Goal: Transaction & Acquisition: Purchase product/service

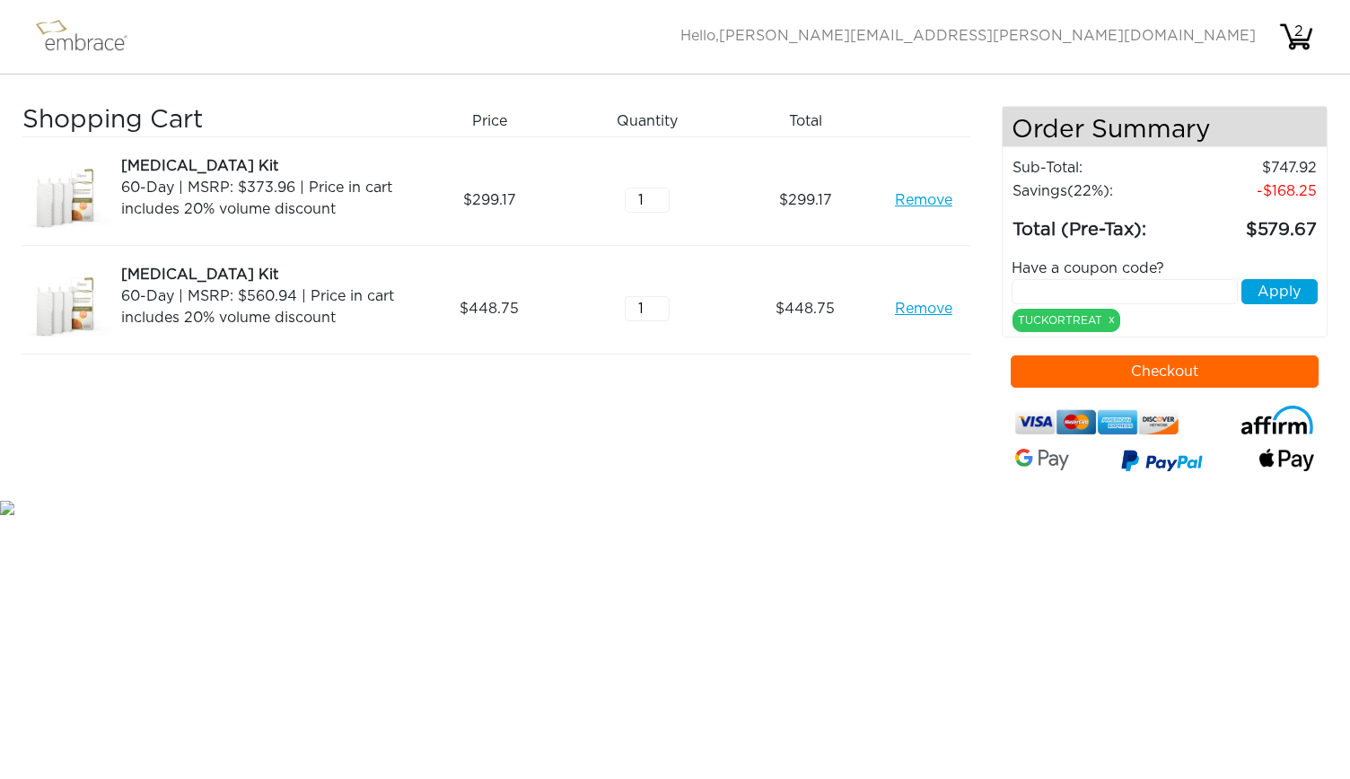
click at [1095, 367] on button "Checkout" at bounding box center [1164, 371] width 309 height 32
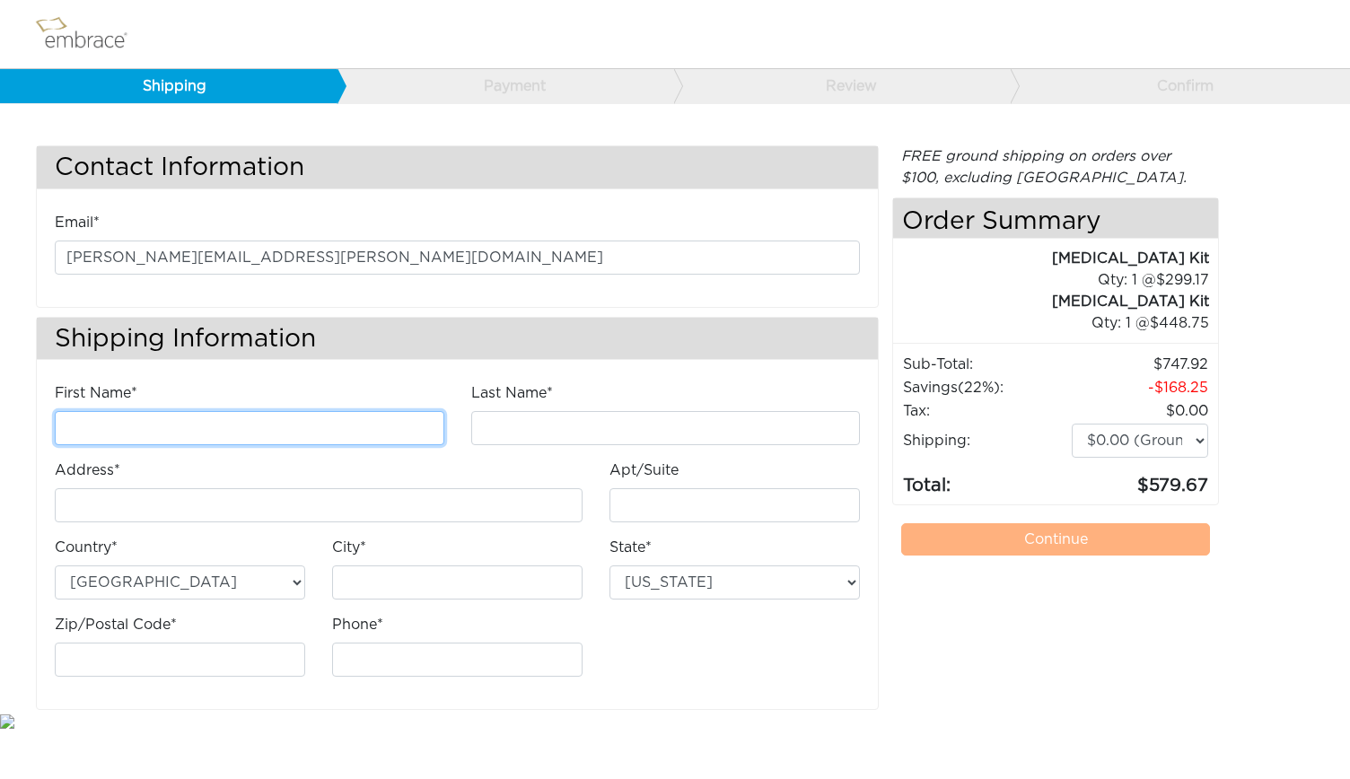
click at [386, 418] on input "First Name*" at bounding box center [249, 428] width 389 height 34
type input "[PERSON_NAME]"
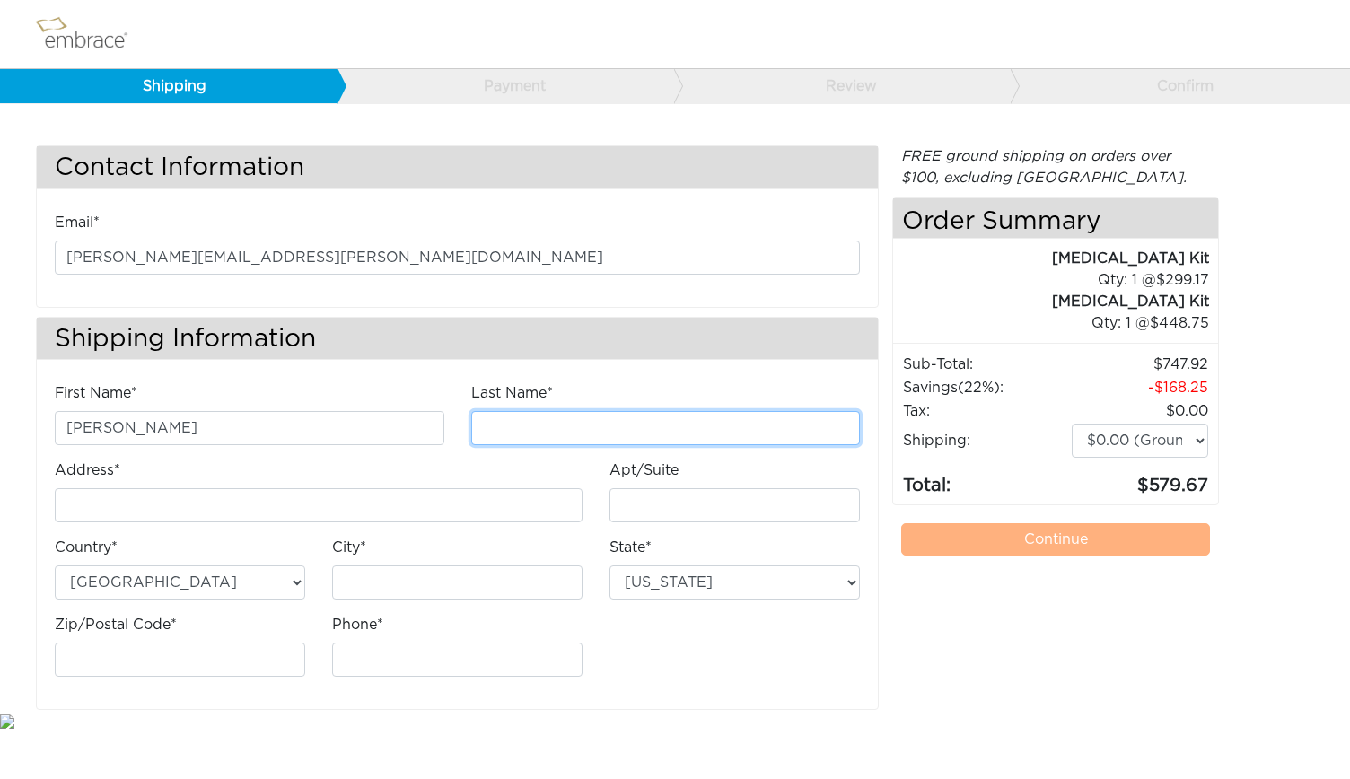
type input "[PERSON_NAME]"
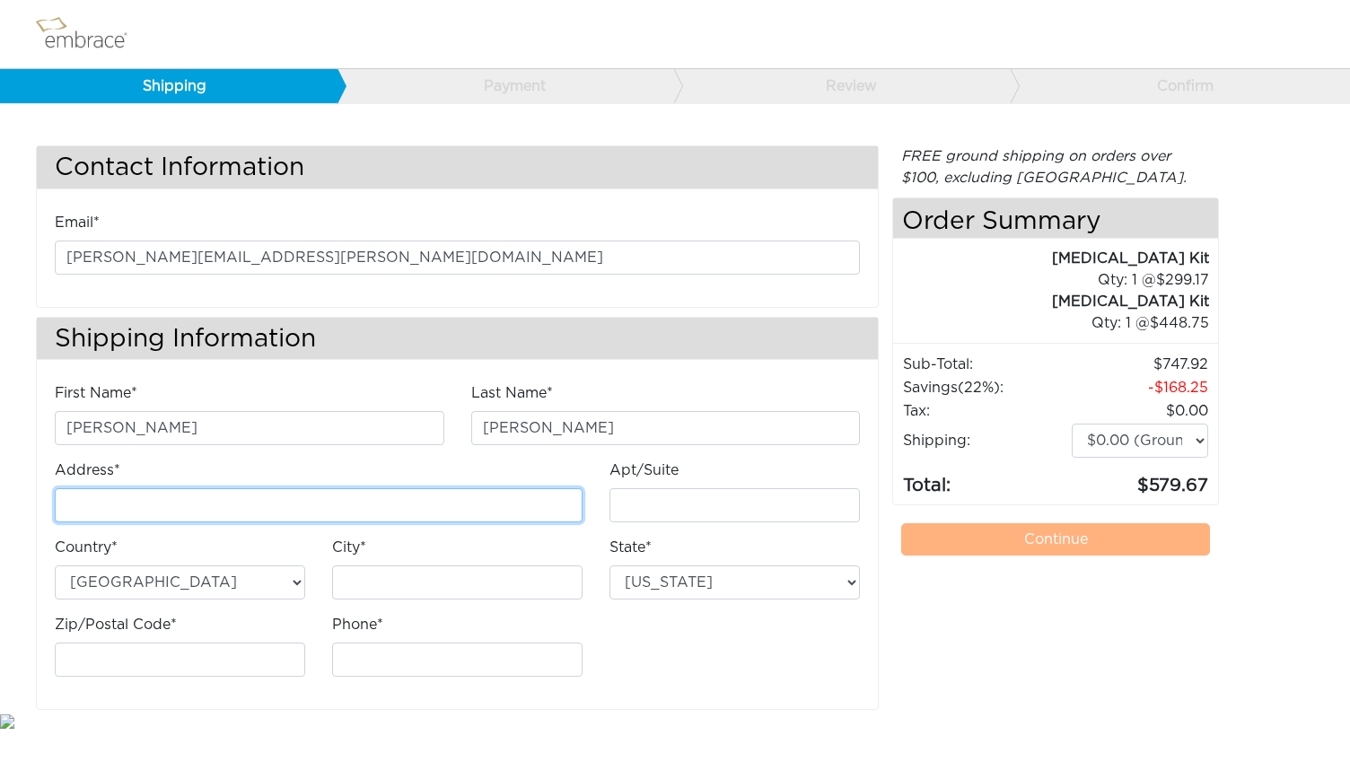
type input "[STREET_ADDRESS][PERSON_NAME]"
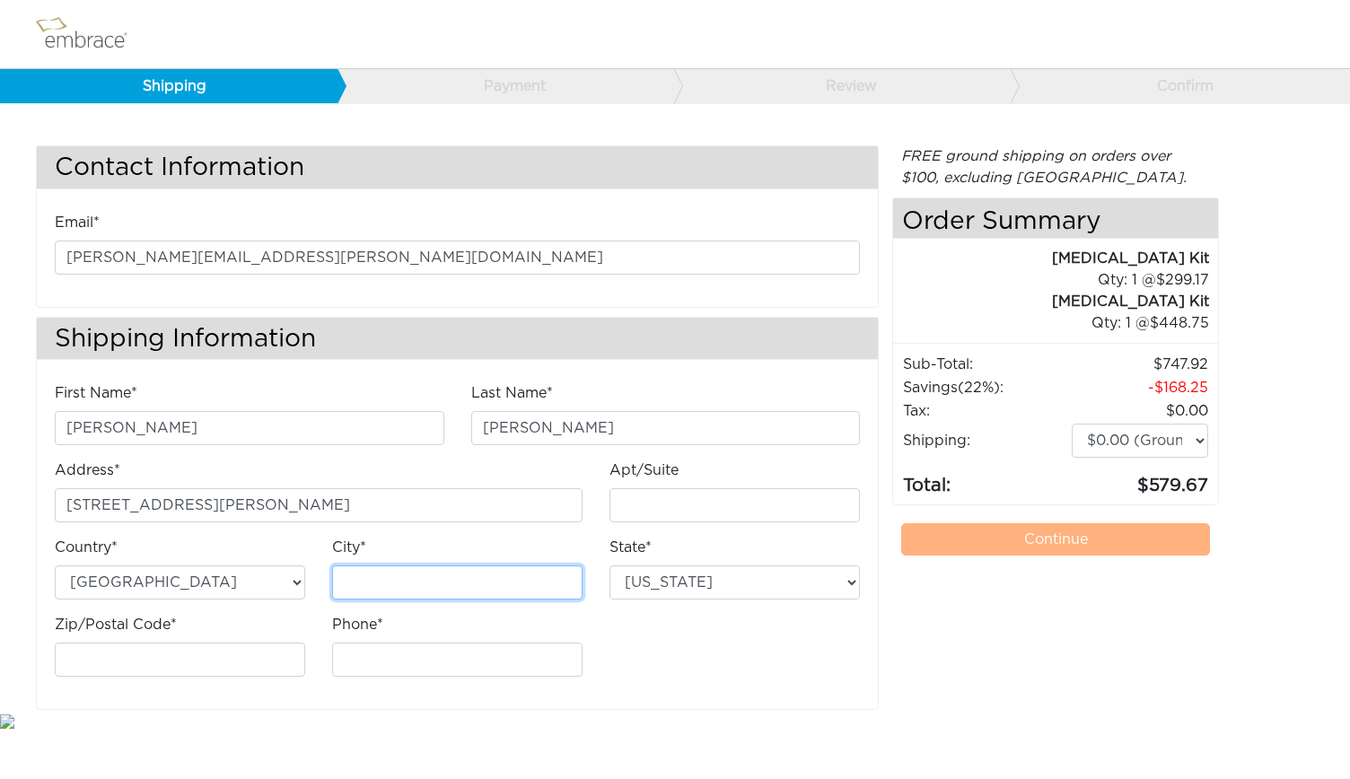
type input "[GEOGRAPHIC_DATA]"
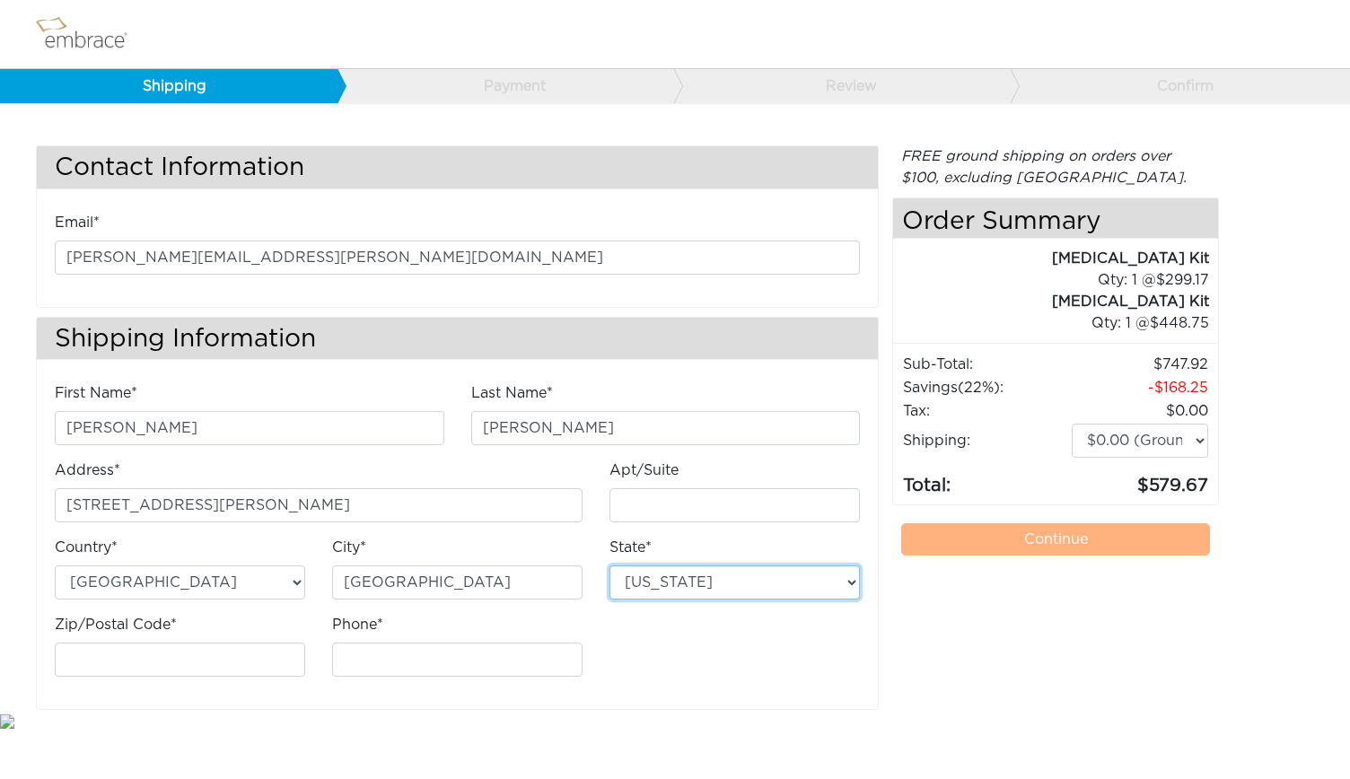
select select "MA"
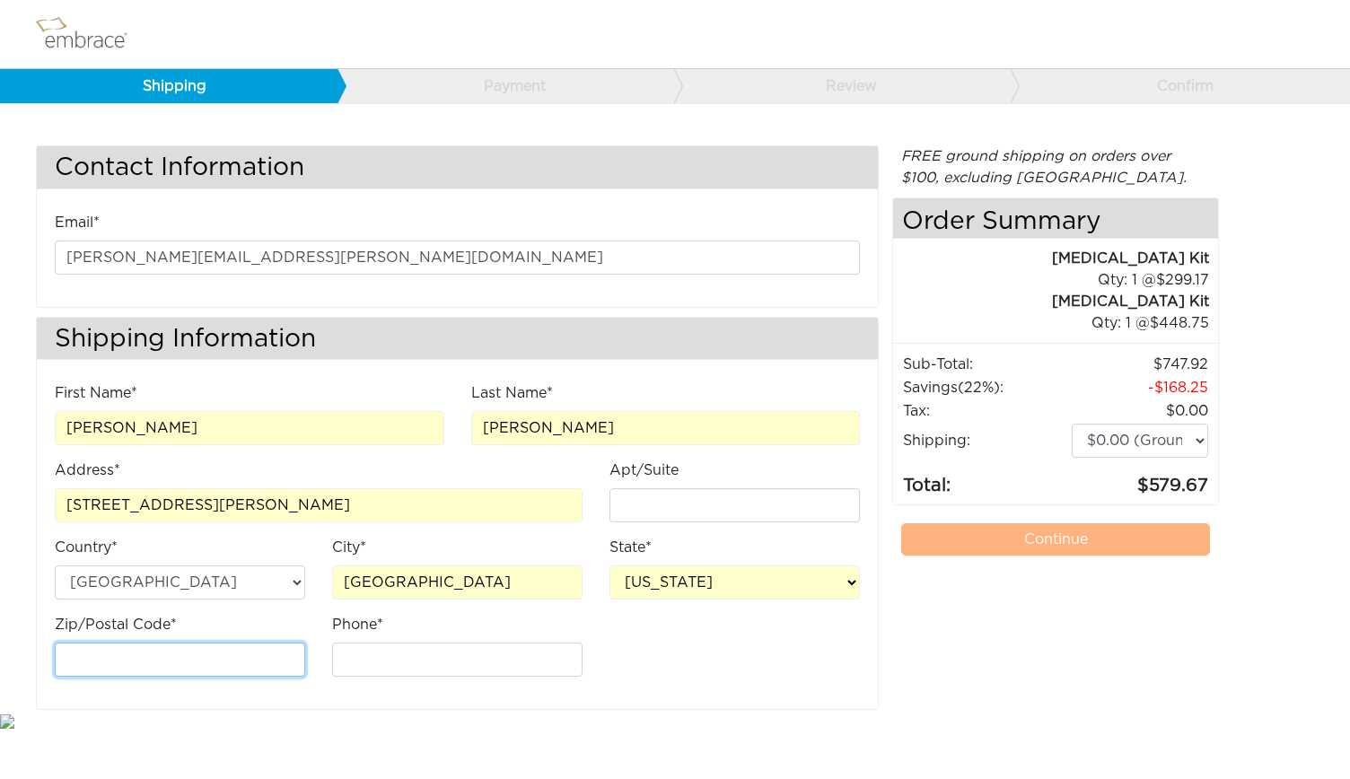
type input "02118"
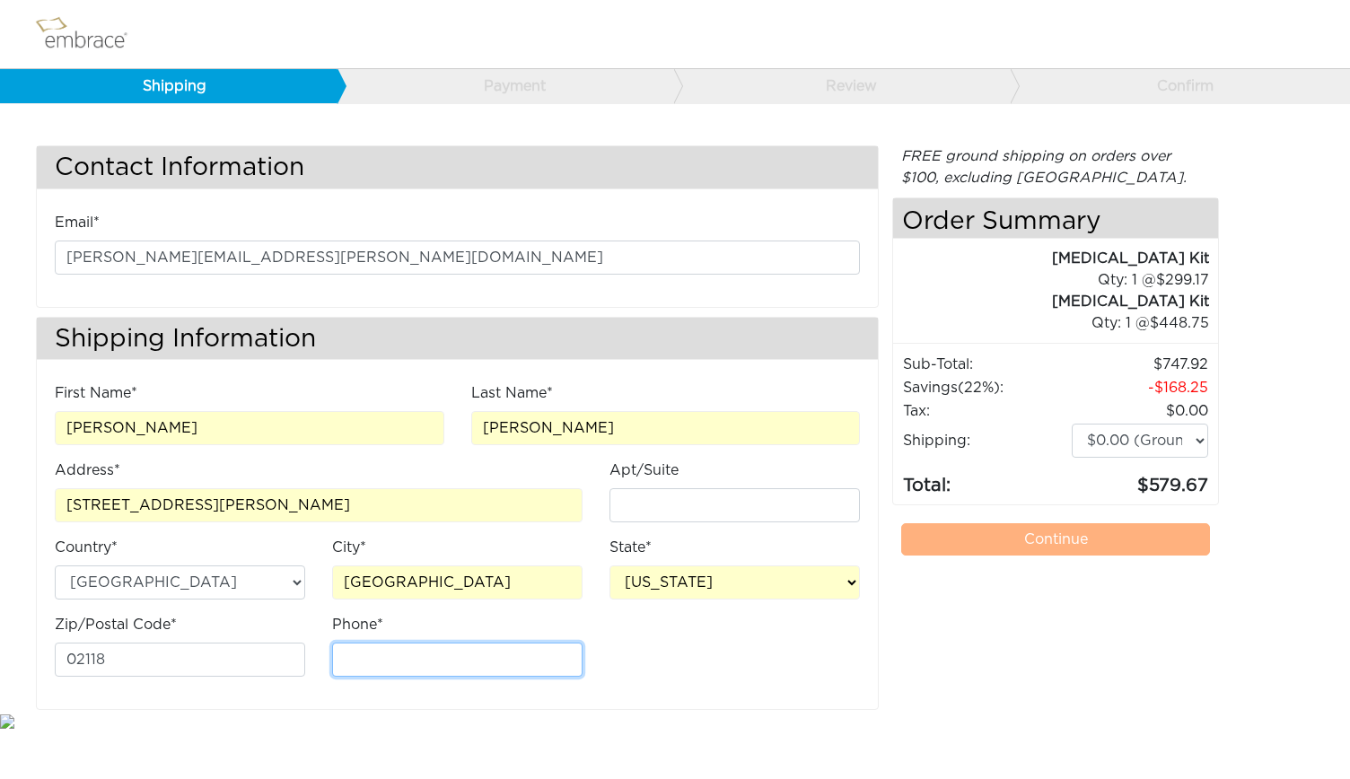
type input "3474538149"
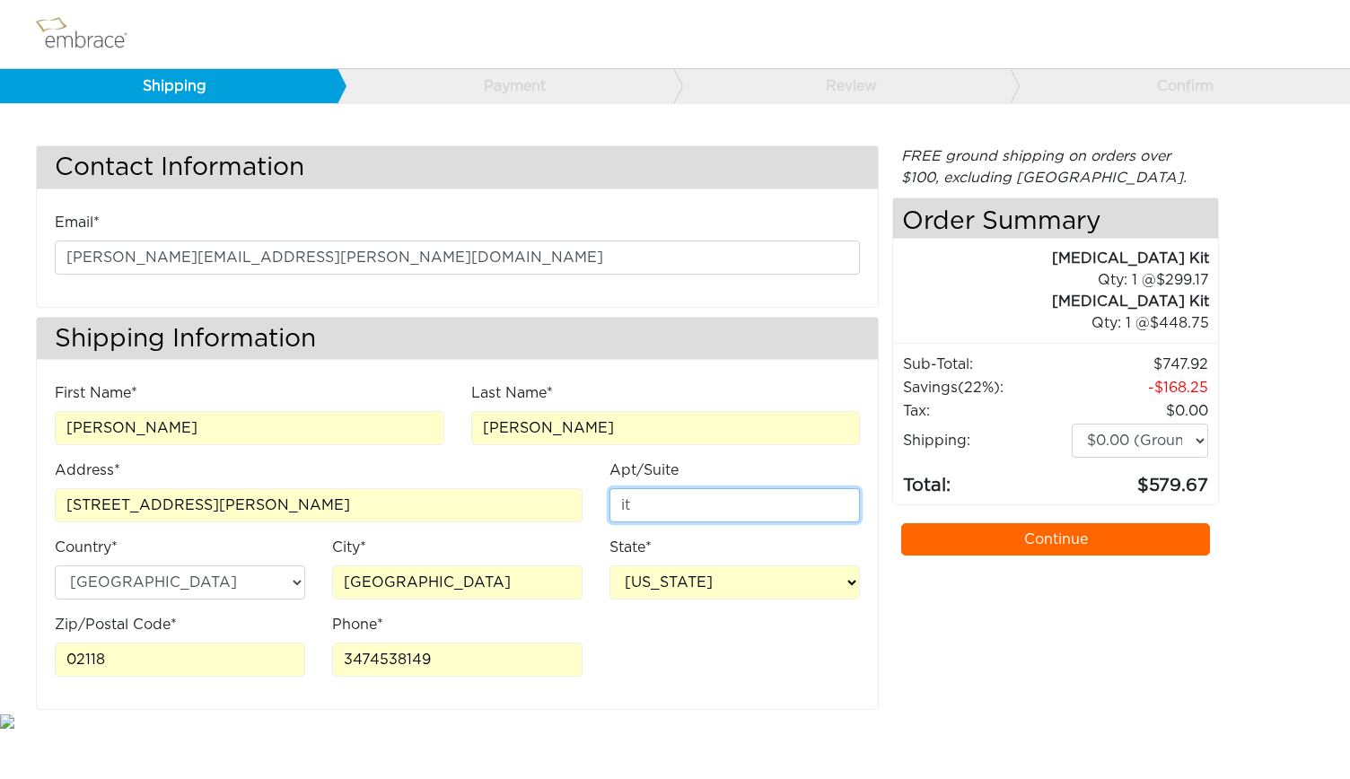
drag, startPoint x: 655, startPoint y: 502, endPoint x: 592, endPoint y: 493, distance: 63.5
click at [592, 493] on div "First Name* [PERSON_NAME] Last Name* [GEOGRAPHIC_DATA] Address* [STREET_ADDRESS…" at bounding box center [457, 536] width 832 height 309
type input "Unit 405"
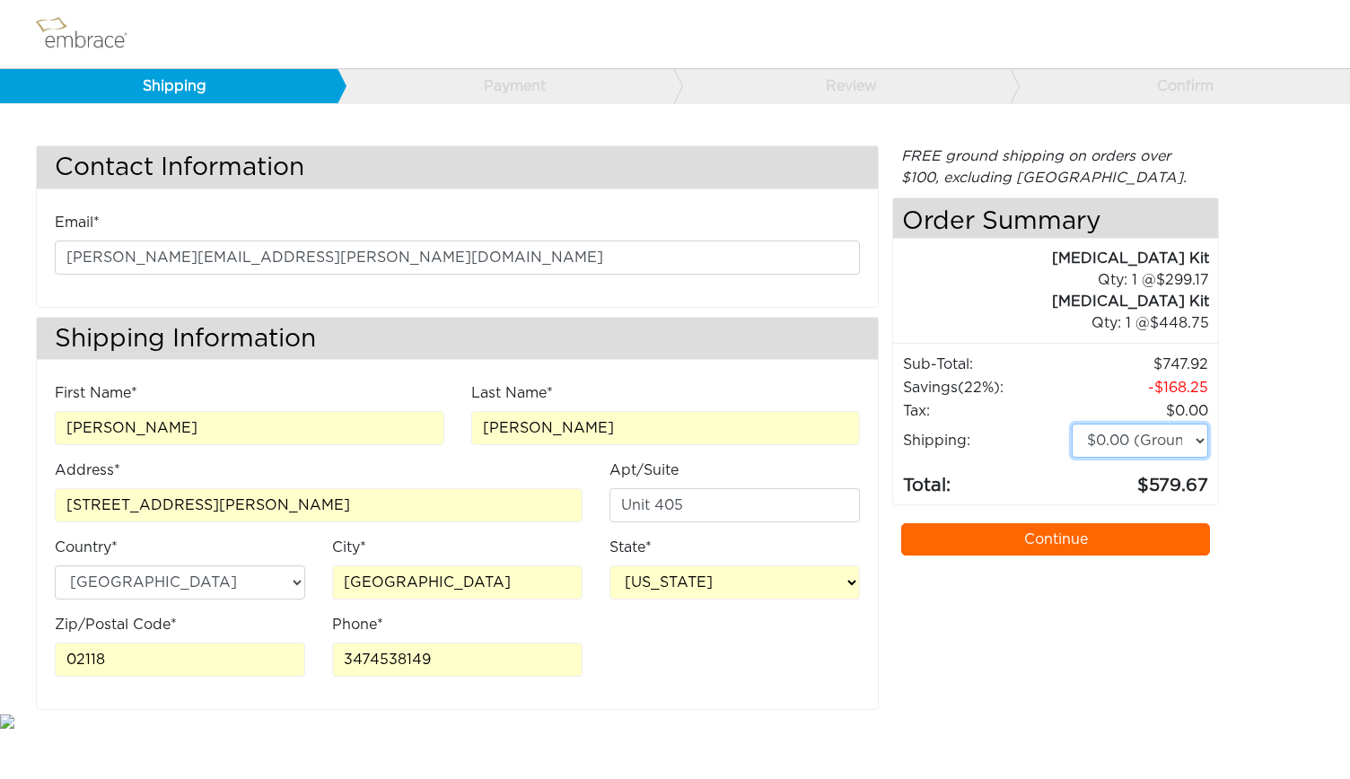
click at [1190, 437] on select "$0.00 (Ground) $15.00 (Express Saver) $20.00 (Two Day) $30.00 (Overnight)" at bounding box center [1139, 441] width 136 height 34
select select "3"
click at [1071, 424] on select "$0.00 (Ground) $15.00 (Express Saver) $20.00 (Two Day) $30.00 (Overnight)" at bounding box center [1139, 441] width 136 height 34
click at [1058, 541] on link "Continue" at bounding box center [1055, 539] width 309 height 32
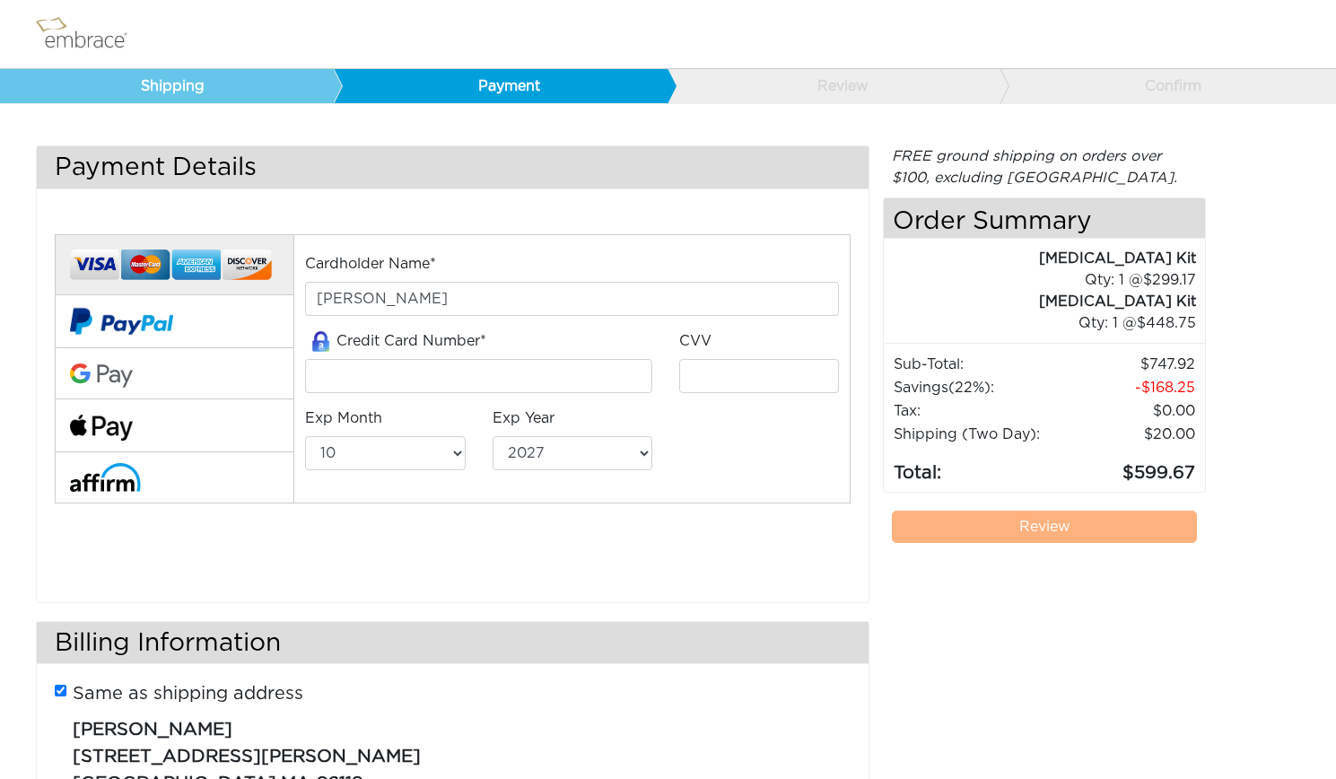
select select "10"
select select "2027"
click at [517, 363] on input "tel" at bounding box center [478, 376] width 347 height 34
type input "341187223201008"
type input "5430"
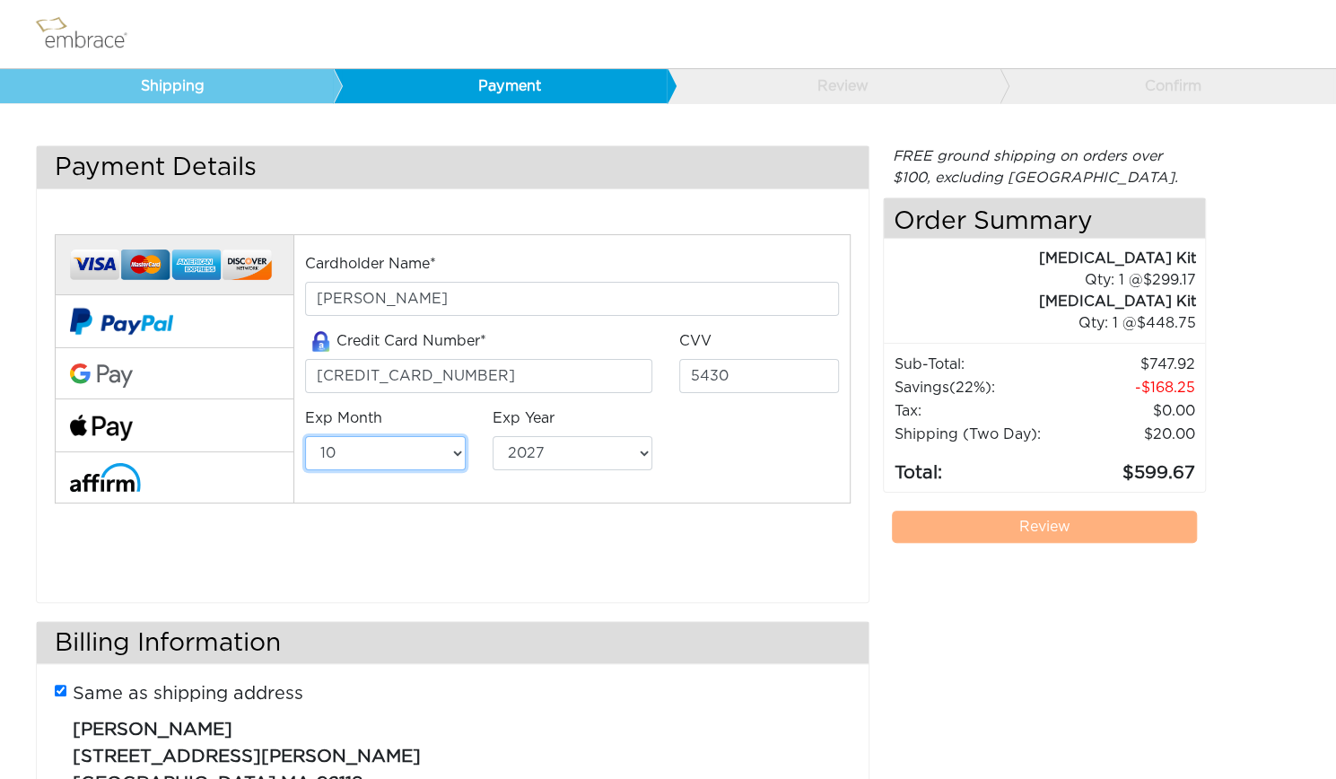
select select "3"
select select "2030"
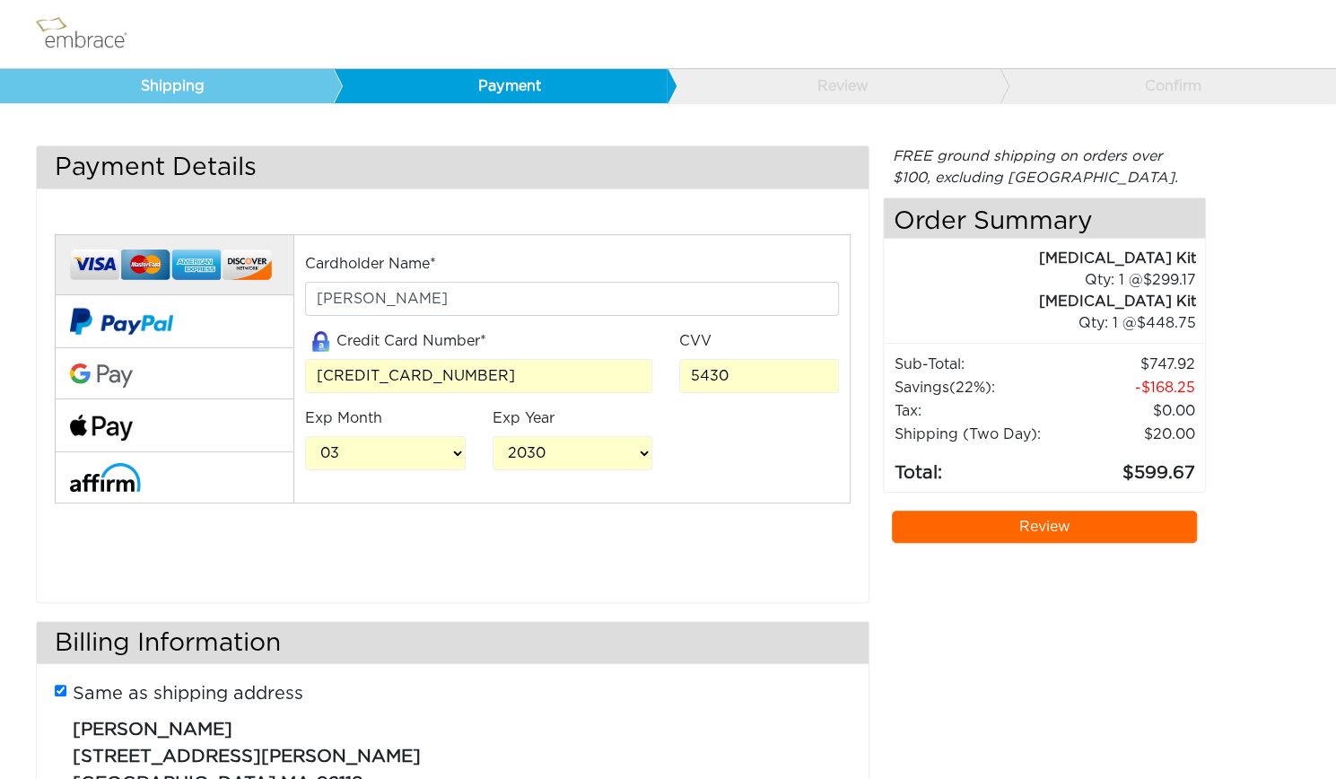
click at [1060, 516] on link "Review" at bounding box center [1044, 527] width 305 height 32
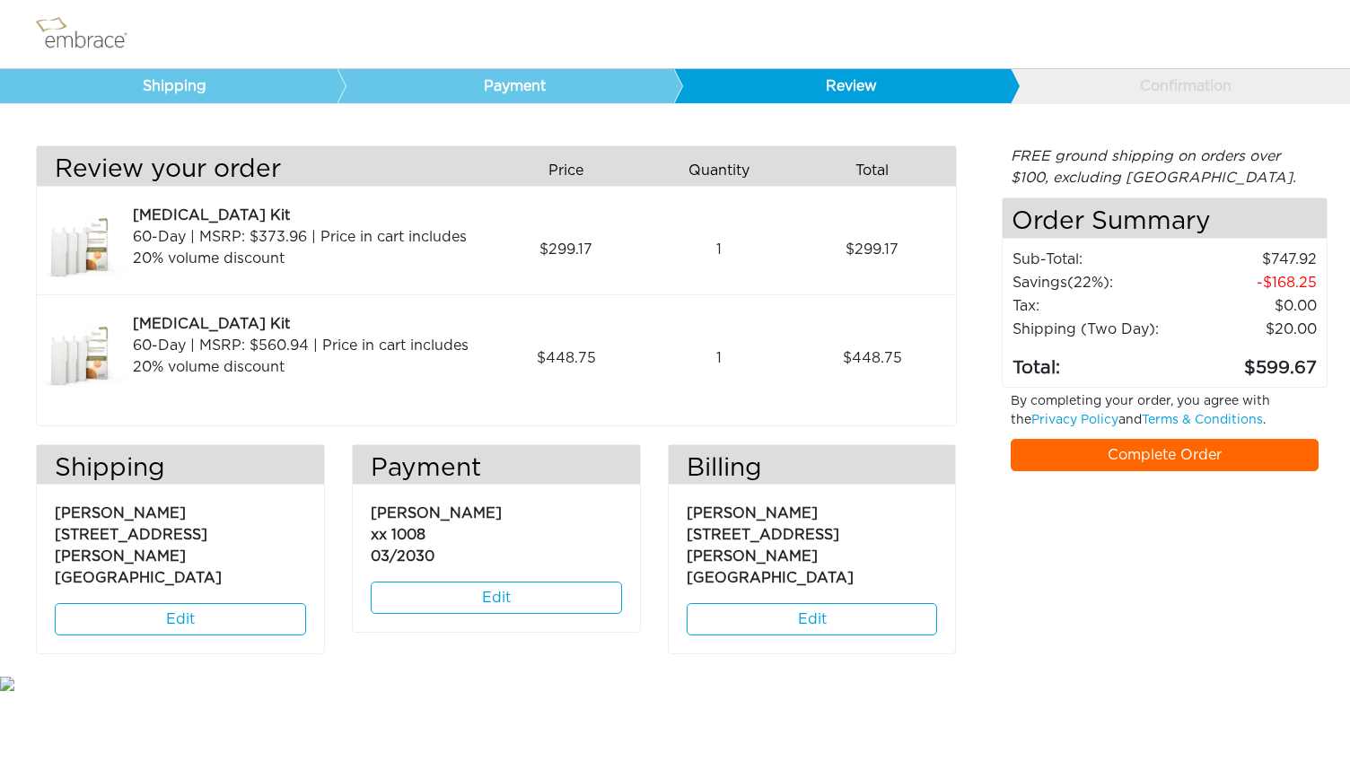
click at [1101, 457] on link "Complete Order" at bounding box center [1164, 455] width 309 height 32
